Goal: Check status: Check status

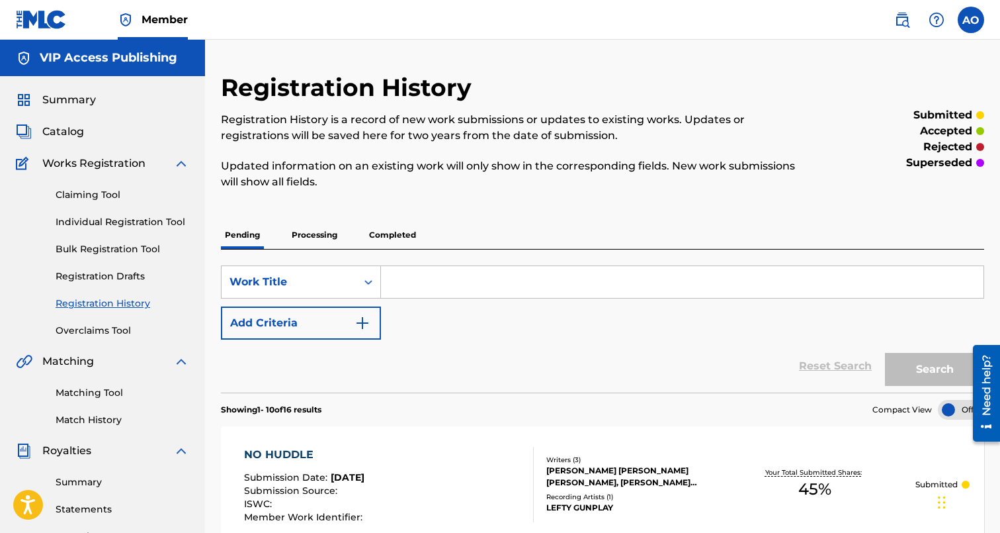
click at [116, 298] on link "Registration History" at bounding box center [123, 303] width 134 height 14
click at [294, 241] on p "Processing" at bounding box center [315, 235] width 54 height 28
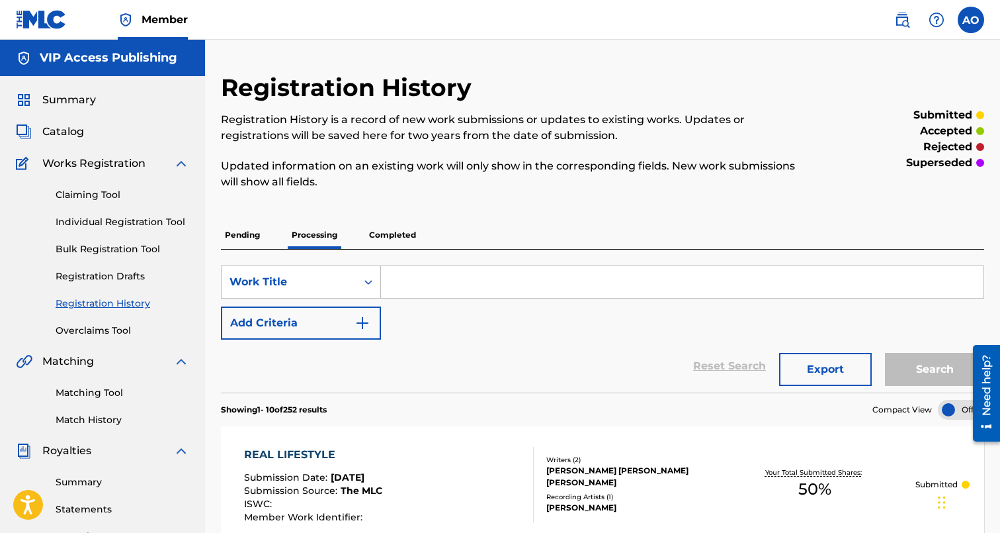
click at [242, 234] on p "Pending" at bounding box center [242, 235] width 43 height 28
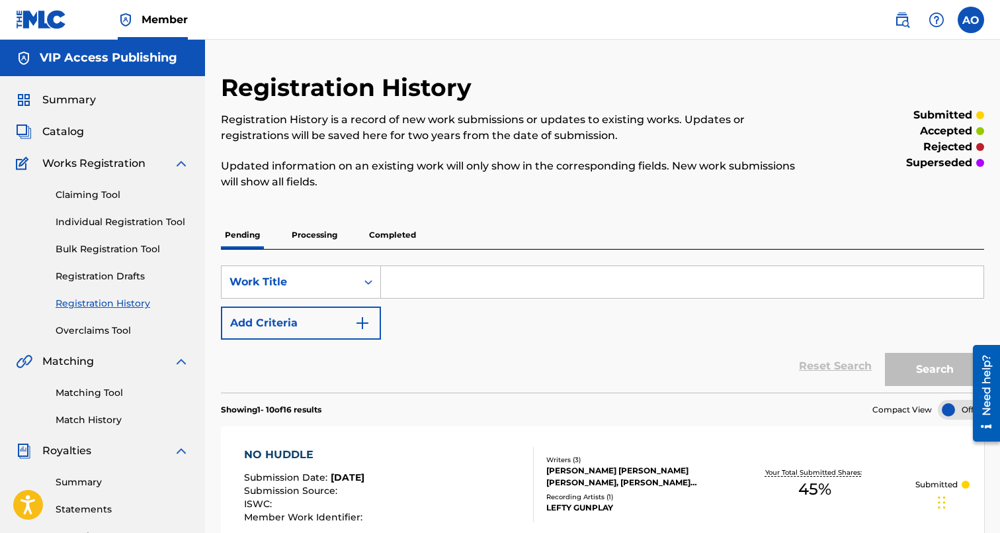
click at [242, 234] on p "Pending" at bounding box center [242, 235] width 43 height 28
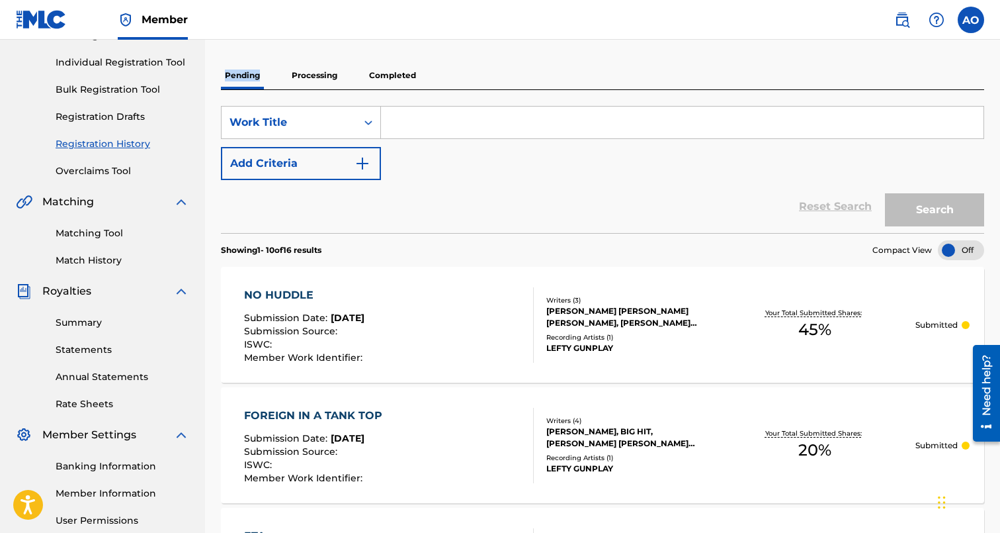
scroll to position [173, 0]
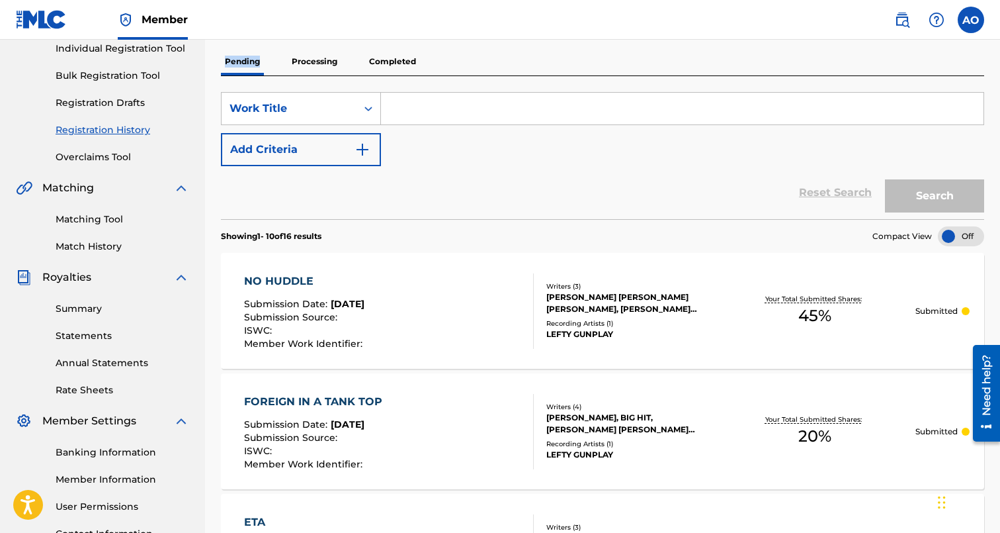
click at [280, 287] on div "NO HUDDLE" at bounding box center [305, 281] width 122 height 16
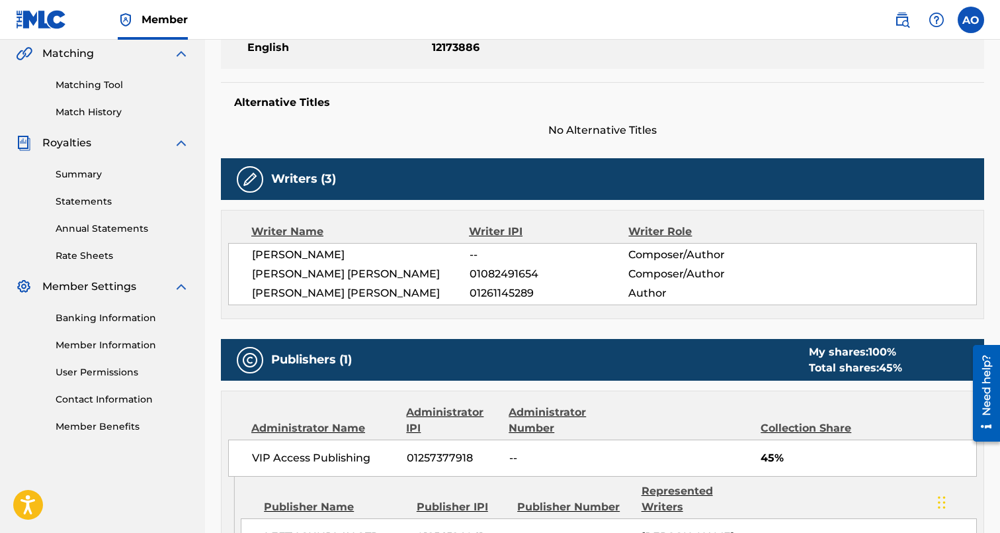
scroll to position [308, 0]
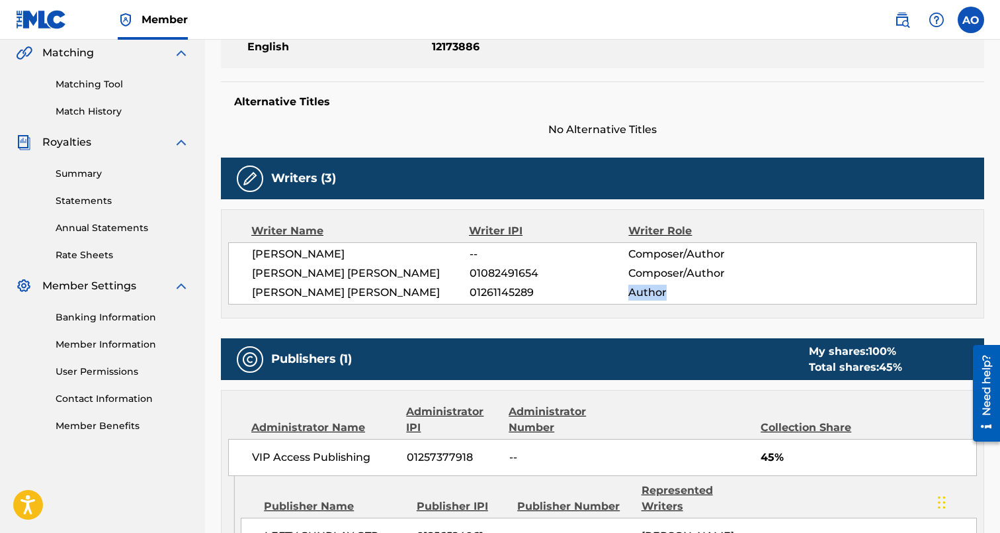
drag, startPoint x: 631, startPoint y: 294, endPoint x: 709, endPoint y: 301, distance: 78.4
click at [709, 301] on div "[PERSON_NAME] -- Composer/Author [PERSON_NAME] [PERSON_NAME] 01082491654 Compos…" at bounding box center [602, 273] width 749 height 62
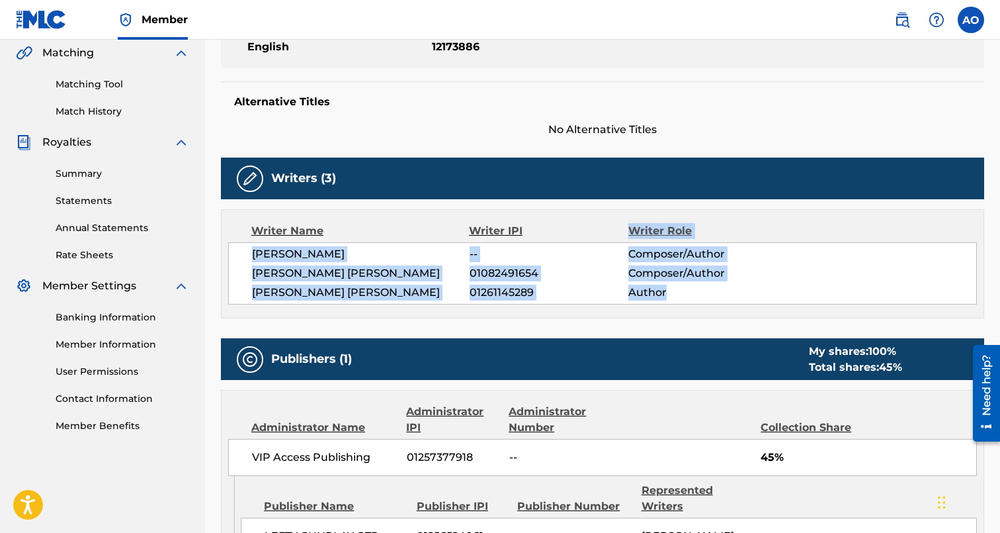
drag, startPoint x: 712, startPoint y: 296, endPoint x: 582, endPoint y: 236, distance: 143.6
click at [582, 236] on div "Writer Name Writer IPI Writer Role [PERSON_NAME] -- Composer/Author [PERSON_NAM…" at bounding box center [603, 263] width 764 height 109
click at [587, 253] on span "--" at bounding box center [549, 254] width 159 height 16
drag, startPoint x: 597, startPoint y: 253, endPoint x: 678, endPoint y: 295, distance: 90.3
click at [678, 295] on div "[PERSON_NAME] -- Composer/Author [PERSON_NAME] [PERSON_NAME] 01082491654 Compos…" at bounding box center [602, 273] width 749 height 62
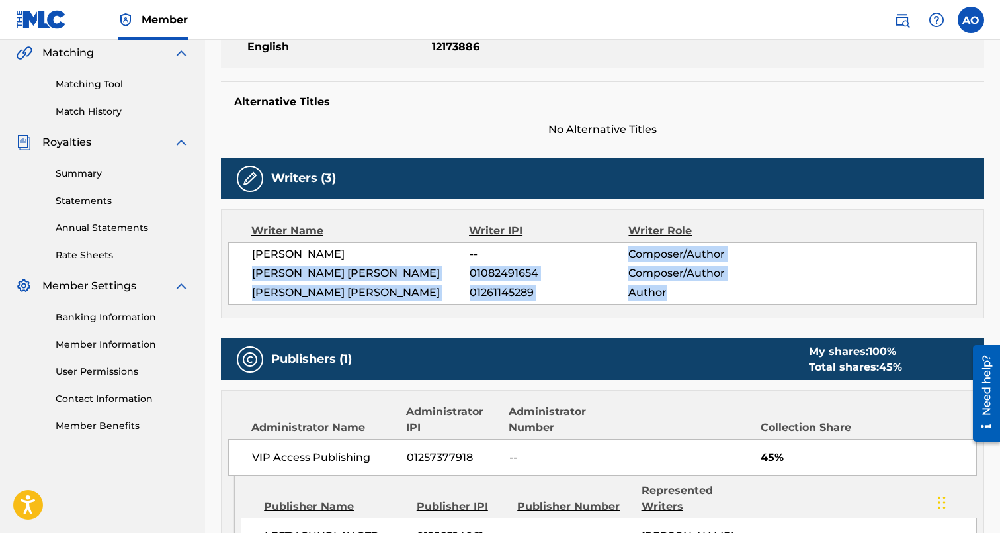
click at [678, 292] on span "Author" at bounding box center [701, 293] width 145 height 16
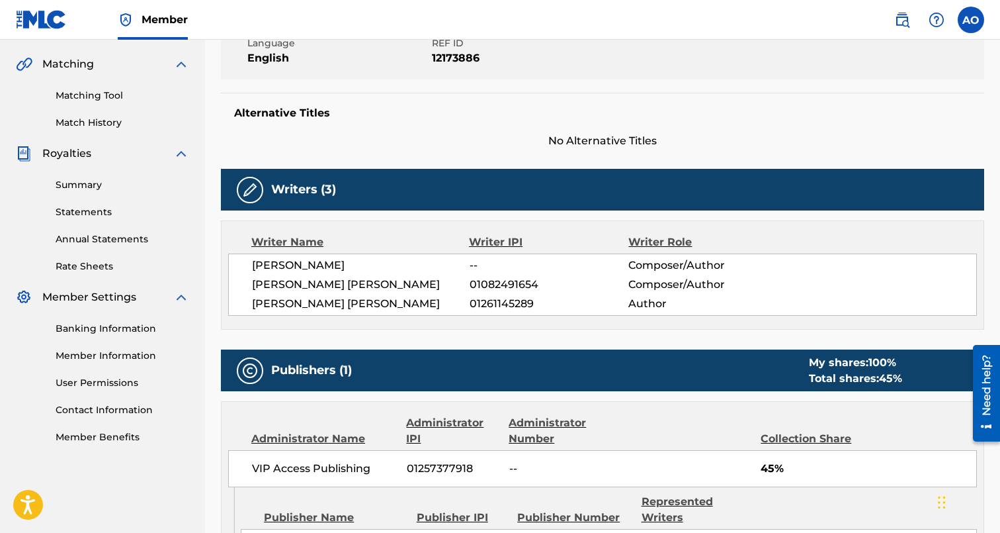
scroll to position [0, 0]
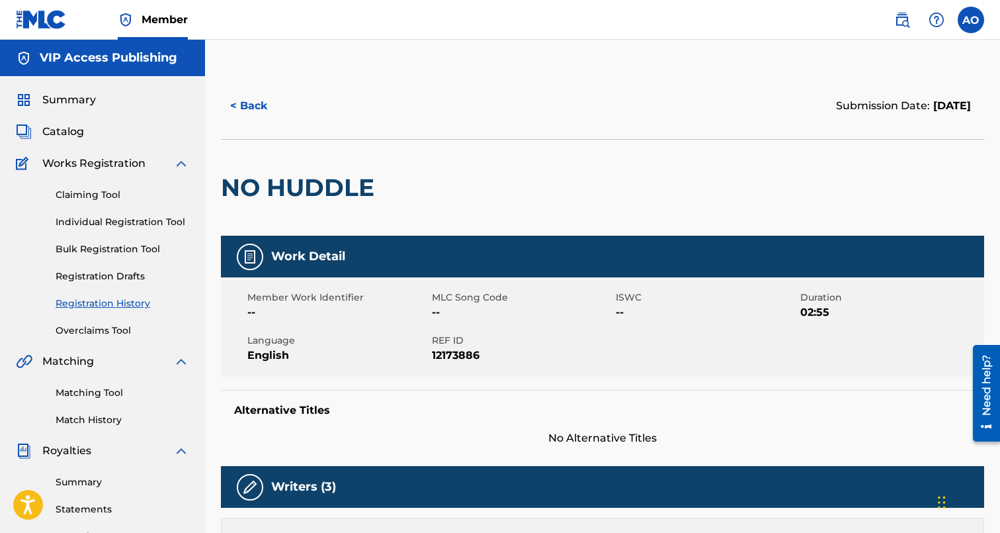
click at [73, 130] on span "Catalog" at bounding box center [63, 132] width 42 height 16
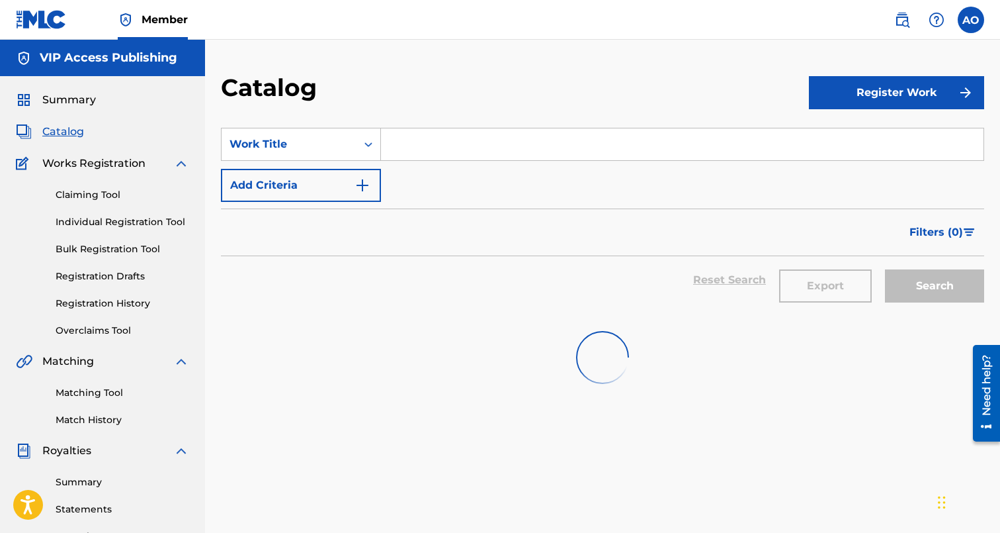
click at [112, 298] on link "Registration History" at bounding box center [123, 303] width 134 height 14
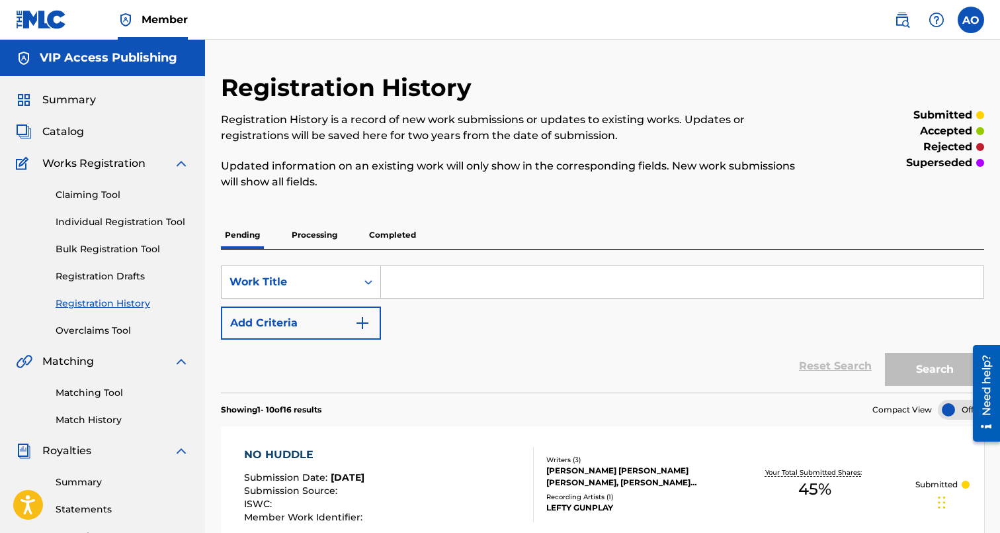
click at [394, 230] on p "Completed" at bounding box center [392, 235] width 55 height 28
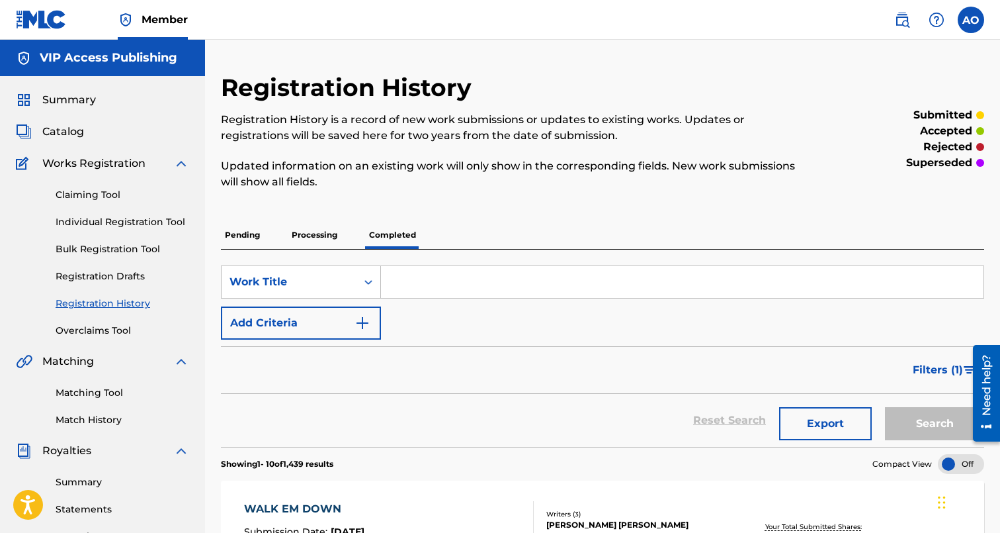
click at [320, 228] on p "Processing" at bounding box center [315, 235] width 54 height 28
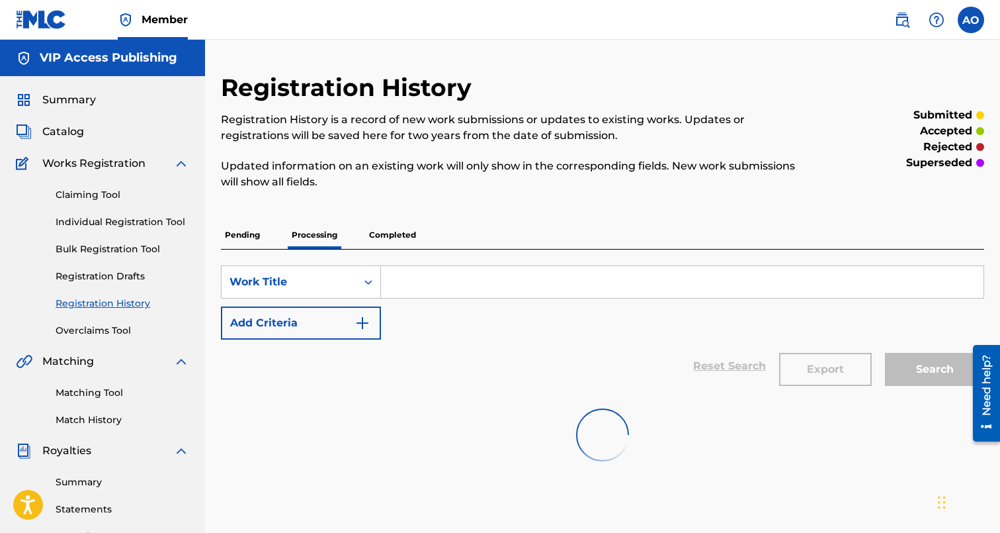
click at [320, 228] on p "Processing" at bounding box center [315, 235] width 54 height 28
